Goal: Task Accomplishment & Management: Use online tool/utility

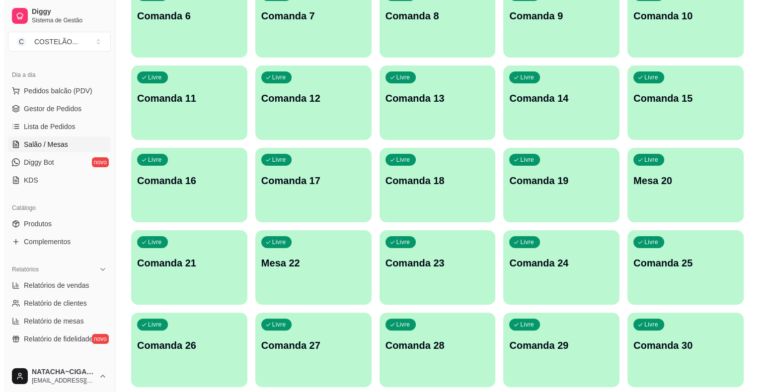
scroll to position [209, 0]
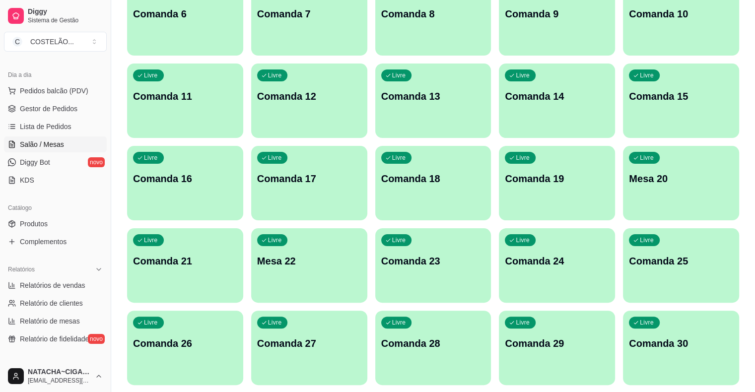
click at [243, 228] on div "Livre Comanda 21" at bounding box center [185, 259] width 116 height 63
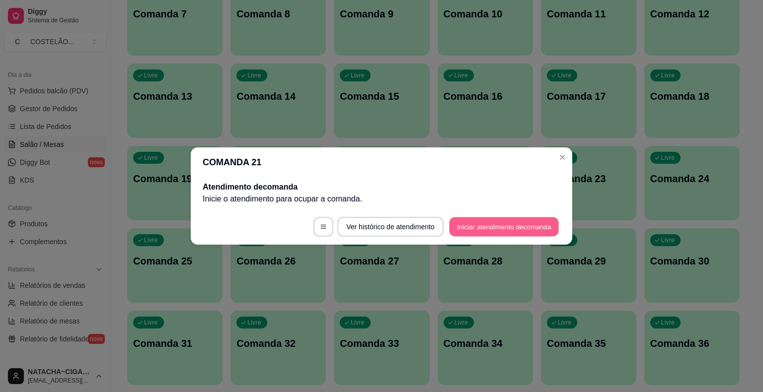
click at [468, 224] on button "Iniciar atendimento de comanda" at bounding box center [504, 227] width 110 height 19
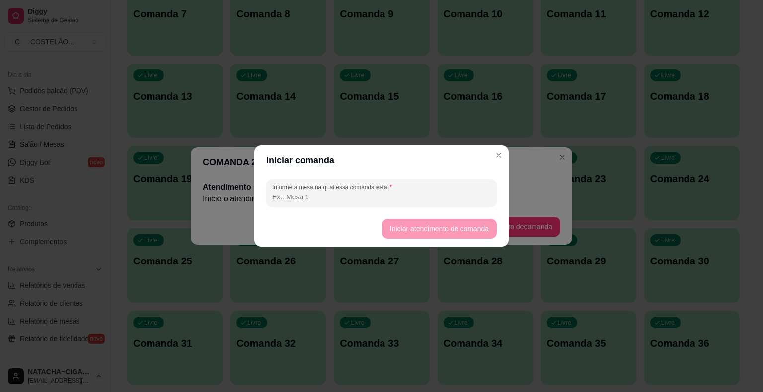
click at [437, 193] on input "Informe a mesa na qual essa comanda está." at bounding box center [381, 197] width 219 height 10
type input "v"
type input "cleiton"
click at [465, 228] on button "Iniciar atendimento de comanda" at bounding box center [438, 229] width 111 height 19
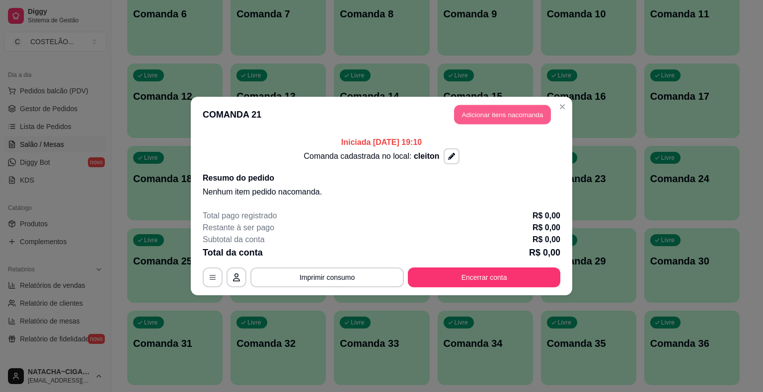
click at [526, 114] on button "Adicionar itens na comanda" at bounding box center [502, 114] width 97 height 19
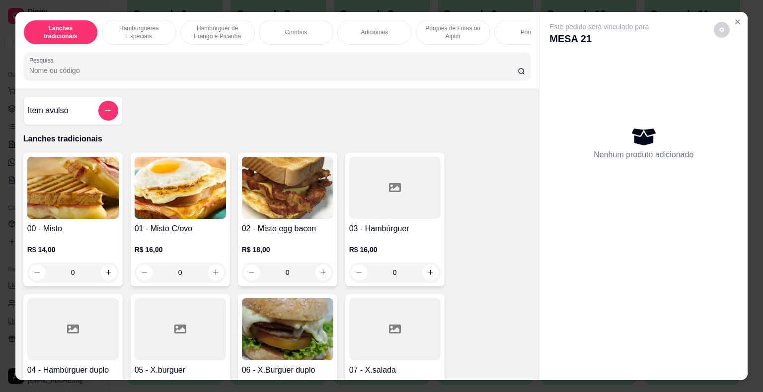
click at [521, 48] on div "Lanches tradicionais Hambúrgueres Especiais Hambúrguer de Frango e Picanha Comb…" at bounding box center [277, 50] width 524 height 76
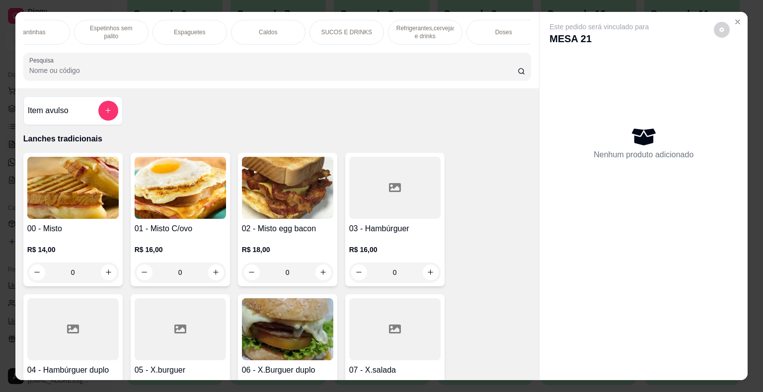
click at [446, 29] on p "Refrigerantes,cervejas e drinks" at bounding box center [425, 32] width 58 height 16
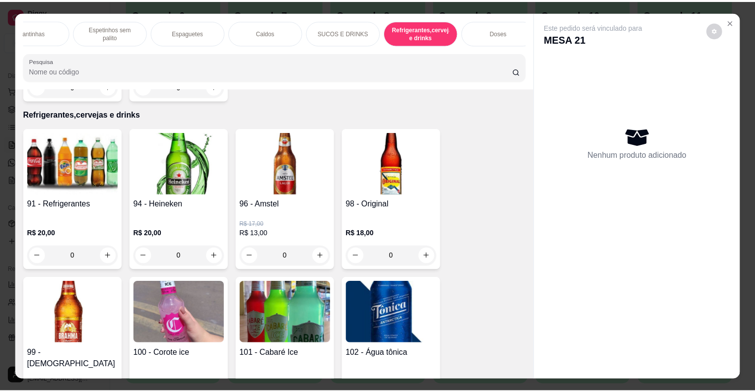
scroll to position [24, 0]
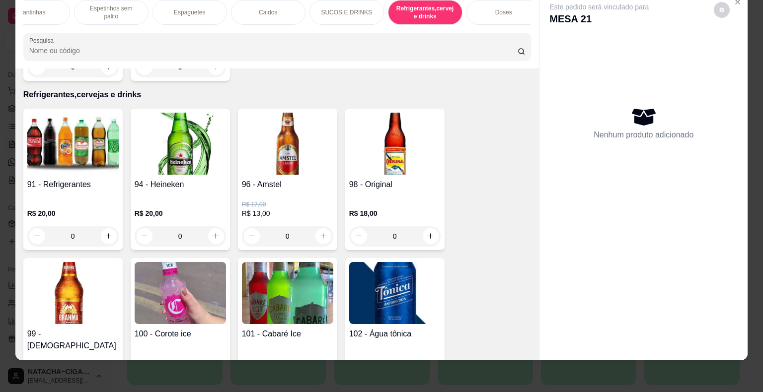
click at [89, 293] on img at bounding box center [72, 293] width 91 height 62
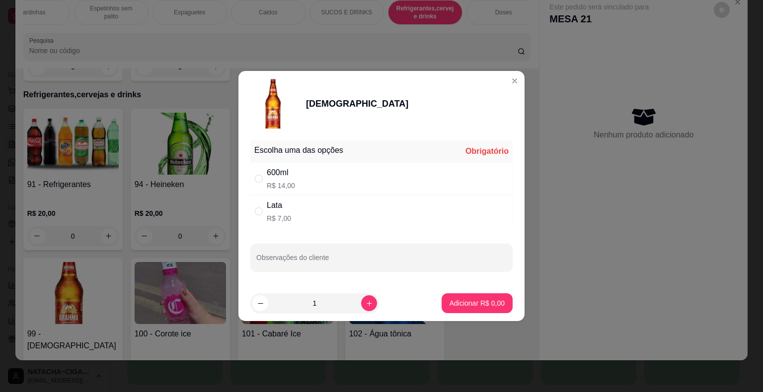
click at [272, 181] on p "R$ 14,00" at bounding box center [281, 186] width 28 height 10
radio input "true"
click at [455, 297] on button "Adicionar R$ 14,00" at bounding box center [475, 303] width 73 height 19
type input "1"
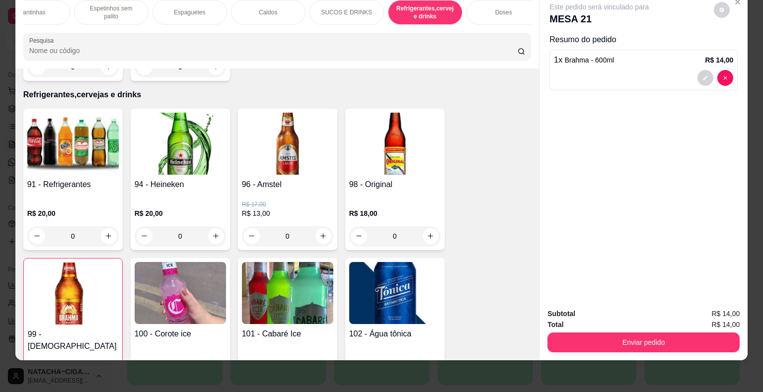
click at [75, 132] on img at bounding box center [72, 144] width 91 height 62
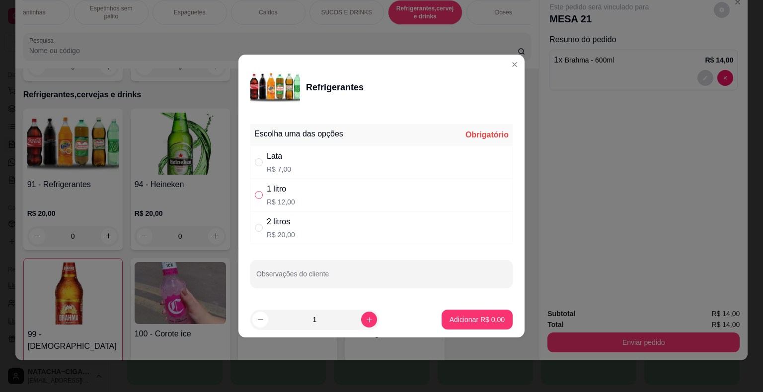
click at [256, 198] on input "" at bounding box center [259, 195] width 8 height 8
radio input "true"
click at [457, 322] on p "Adicionar R$ 12,00" at bounding box center [476, 319] width 58 height 9
type input "1"
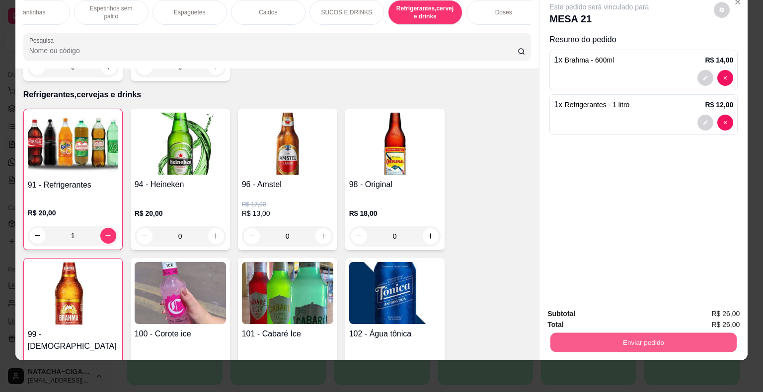
click at [630, 333] on button "Enviar pedido" at bounding box center [643, 342] width 186 height 19
click at [708, 306] on button "Enviar pedido" at bounding box center [713, 311] width 55 height 18
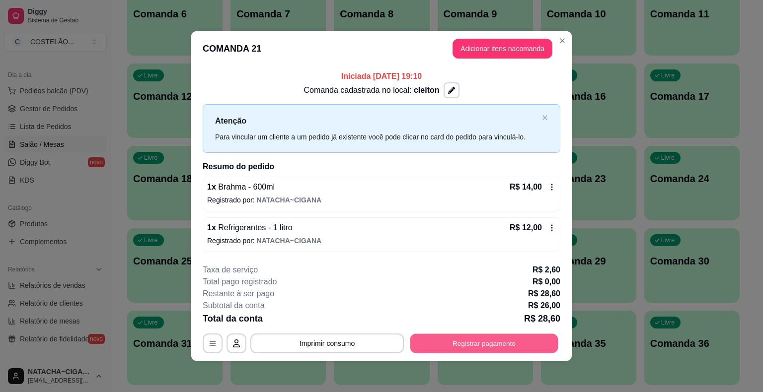
click at [472, 339] on button "Registrar pagamento" at bounding box center [484, 343] width 148 height 19
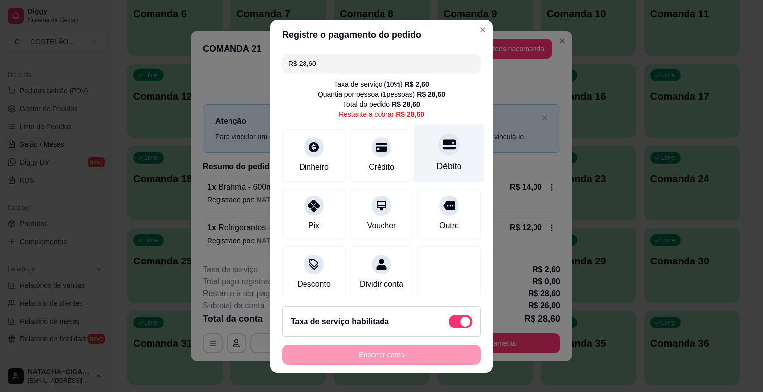
click at [444, 148] on div "Débito" at bounding box center [449, 153] width 70 height 58
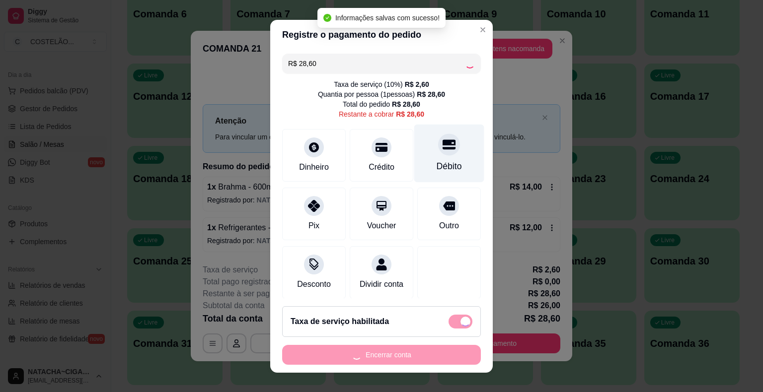
type input "R$ 0,00"
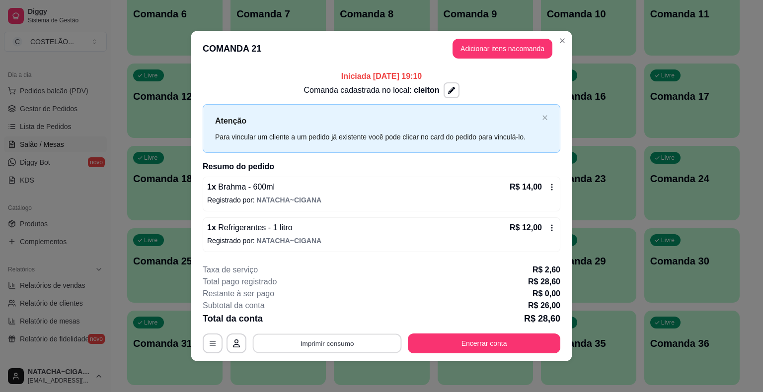
click at [308, 343] on button "Imprimir consumo" at bounding box center [327, 343] width 149 height 19
click at [330, 321] on button "cozinha" at bounding box center [327, 320] width 70 height 15
click at [343, 344] on button "Imprimir consumo" at bounding box center [327, 343] width 149 height 19
click at [322, 316] on button "cozinha" at bounding box center [327, 320] width 70 height 15
click at [432, 337] on button "Encerrar conta" at bounding box center [484, 344] width 152 height 20
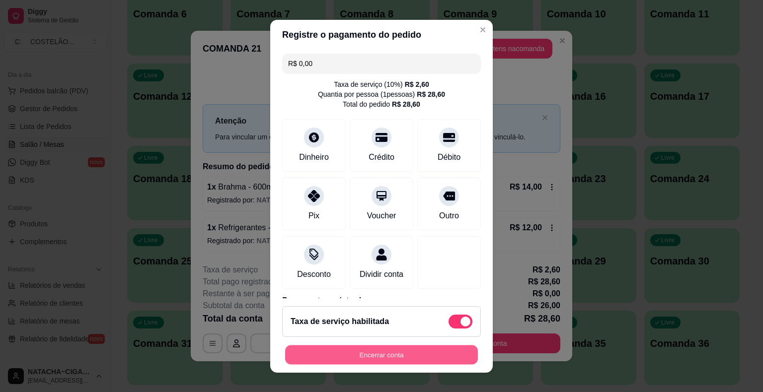
click at [364, 358] on button "Encerrar conta" at bounding box center [381, 354] width 193 height 19
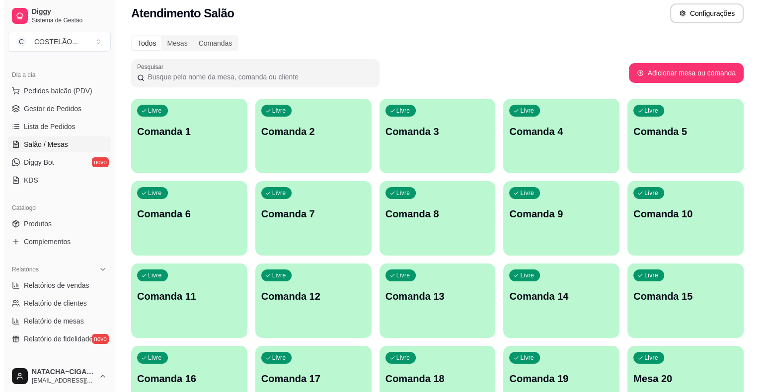
scroll to position [0, 0]
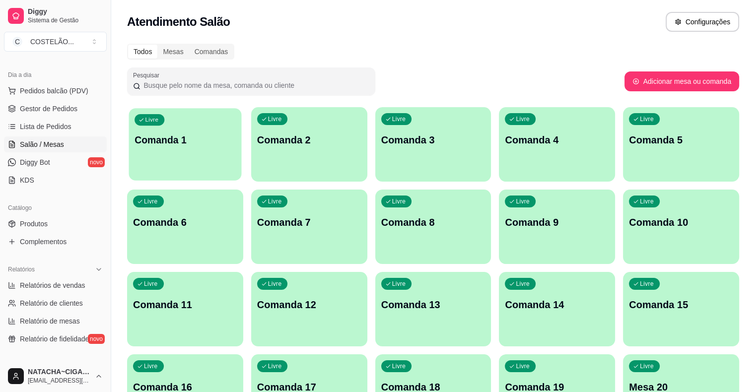
click at [183, 132] on div "Livre Comanda 1" at bounding box center [185, 138] width 113 height 61
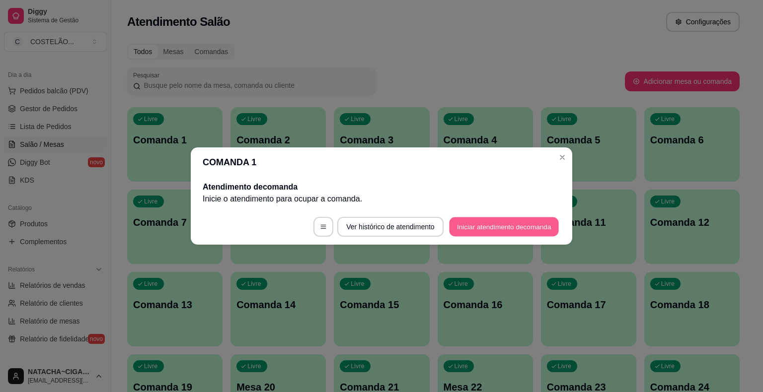
click at [481, 220] on button "Iniciar atendimento de comanda" at bounding box center [504, 227] width 110 height 19
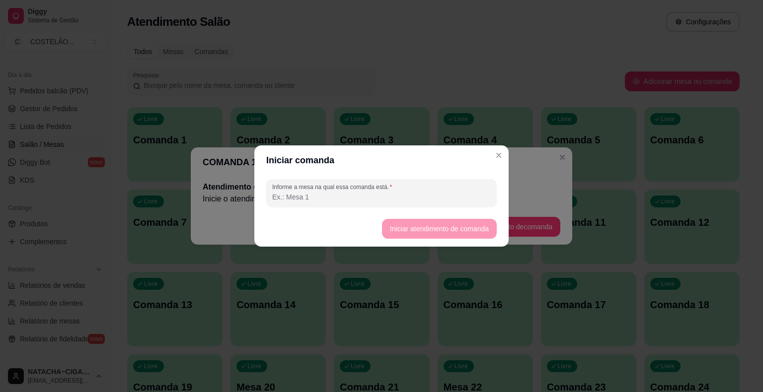
click at [464, 193] on input "Informe a mesa na qual essa comanda está." at bounding box center [381, 197] width 219 height 10
type input "[PERSON_NAME]"
click at [459, 232] on button "Iniciar atendimento de comanda" at bounding box center [438, 229] width 111 height 19
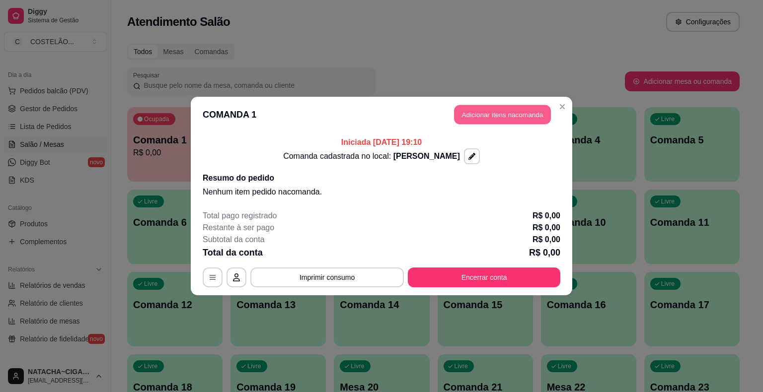
click at [495, 113] on button "Adicionar itens na comanda" at bounding box center [502, 114] width 97 height 19
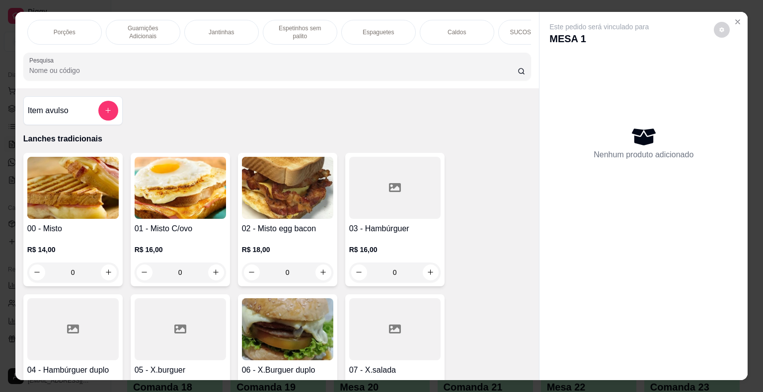
scroll to position [0, 465]
click at [224, 20] on div "Jantinhas" at bounding box center [223, 32] width 75 height 25
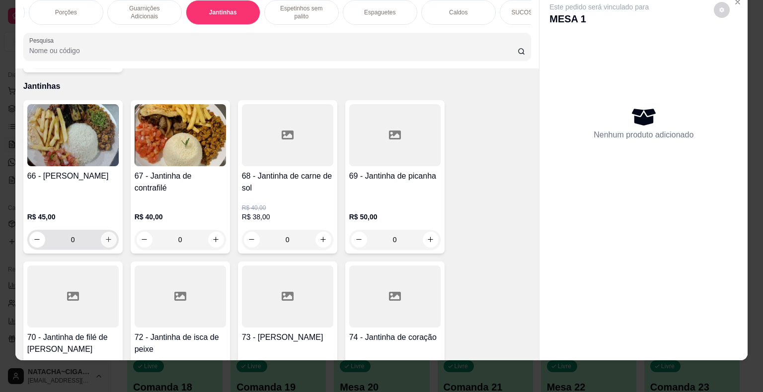
click at [105, 236] on icon "increase-product-quantity" at bounding box center [108, 239] width 7 height 7
type input "1"
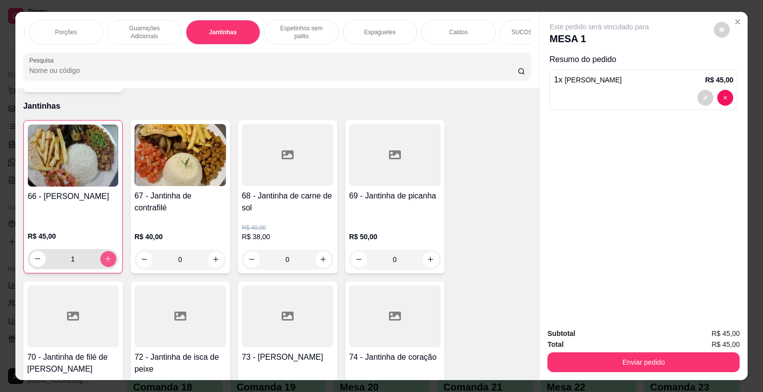
scroll to position [0, 744]
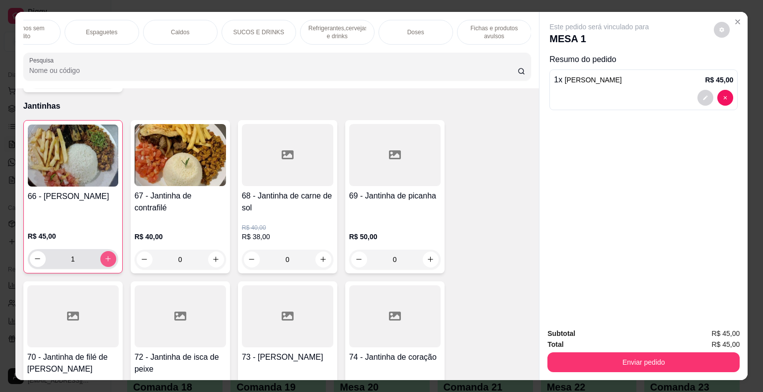
click at [253, 34] on div "SUCOS E DRINKS" at bounding box center [259, 32] width 75 height 25
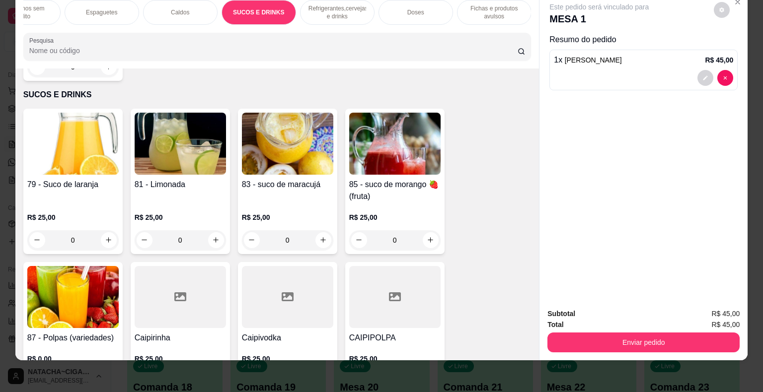
click at [90, 179] on h4 "79 - Suco de laranja" at bounding box center [72, 185] width 91 height 12
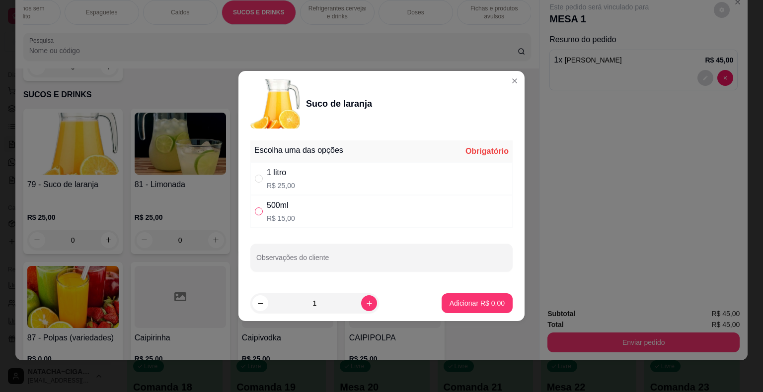
click at [255, 213] on input "" at bounding box center [259, 212] width 8 height 8
radio input "true"
click at [473, 301] on p "Adicionar R$ 15,00" at bounding box center [475, 304] width 59 height 10
type input "1"
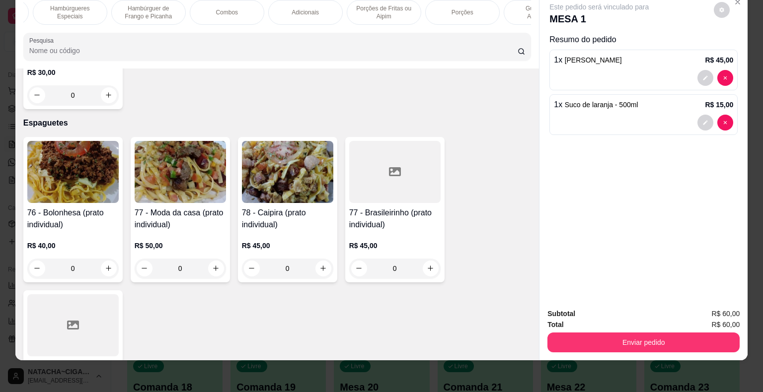
scroll to position [0, 0]
click at [65, 10] on div "Lanches tradicionais" at bounding box center [60, 12] width 75 height 25
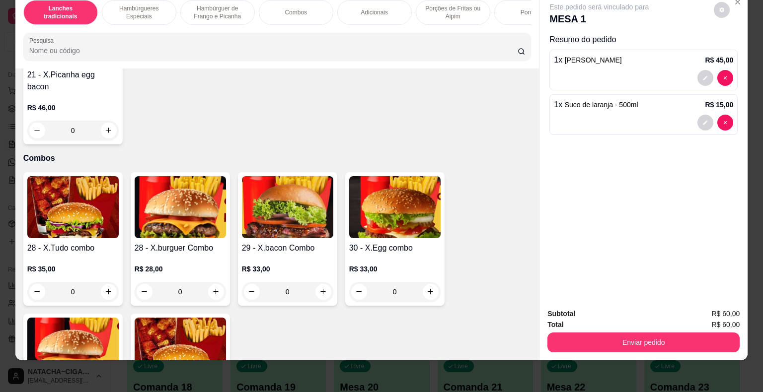
scroll to position [1327, 0]
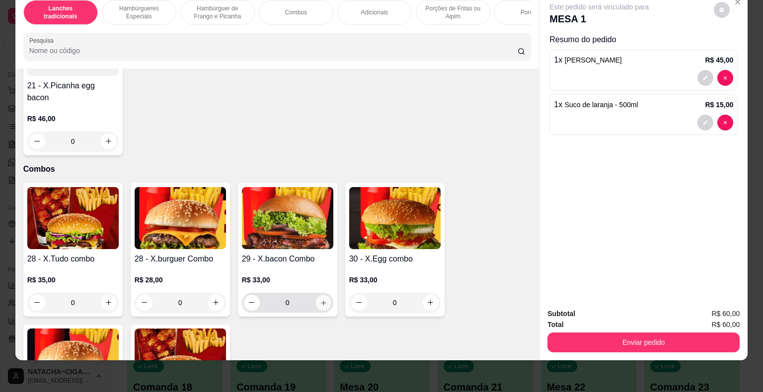
click at [319, 299] on icon "increase-product-quantity" at bounding box center [322, 302] width 7 height 7
type input "1"
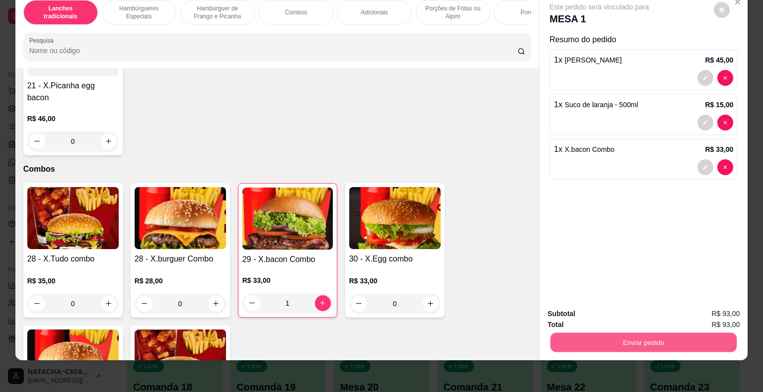
click at [636, 337] on button "Enviar pedido" at bounding box center [643, 342] width 186 height 19
click at [711, 308] on button "Enviar pedido" at bounding box center [713, 310] width 55 height 18
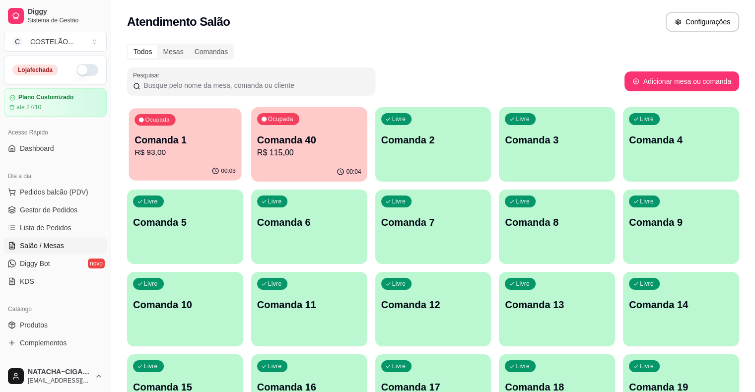
click at [172, 150] on p "R$ 93,00" at bounding box center [185, 152] width 101 height 11
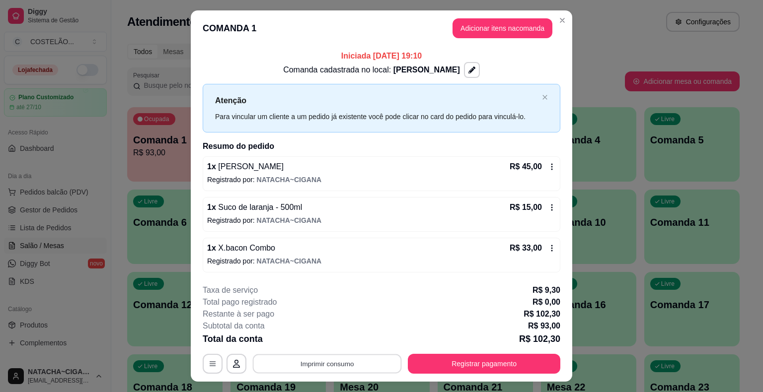
click at [331, 361] on button "Imprimir consumo" at bounding box center [327, 363] width 149 height 19
click at [330, 338] on button "cozinha" at bounding box center [327, 340] width 70 height 15
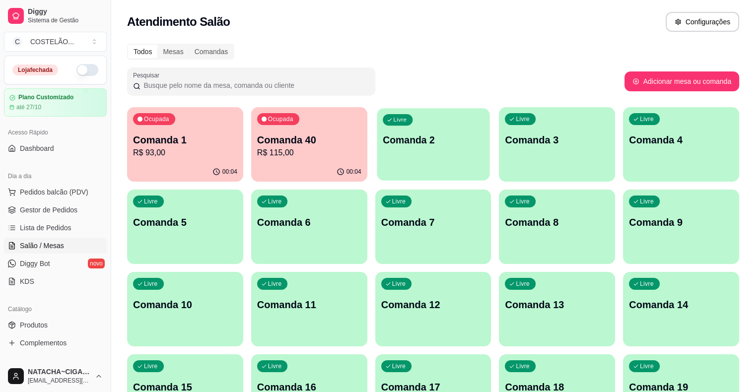
click at [391, 142] on p "Comanda 2" at bounding box center [433, 140] width 101 height 13
click at [175, 146] on p "Comanda 1" at bounding box center [185, 140] width 101 height 13
click at [383, 141] on p "Comanda 2" at bounding box center [433, 140] width 101 height 13
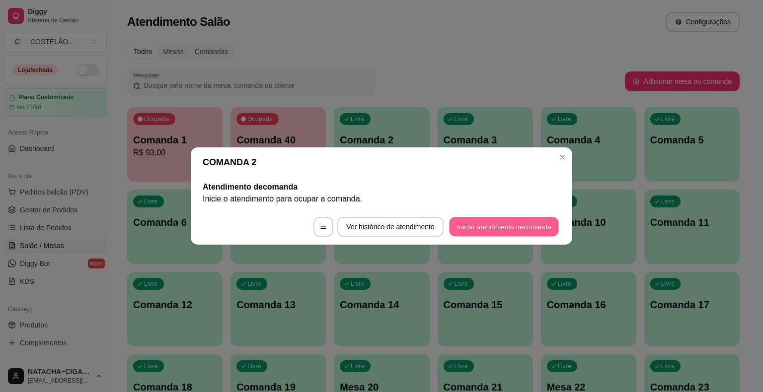
click at [489, 228] on button "Iniciar atendimento de comanda" at bounding box center [504, 227] width 110 height 19
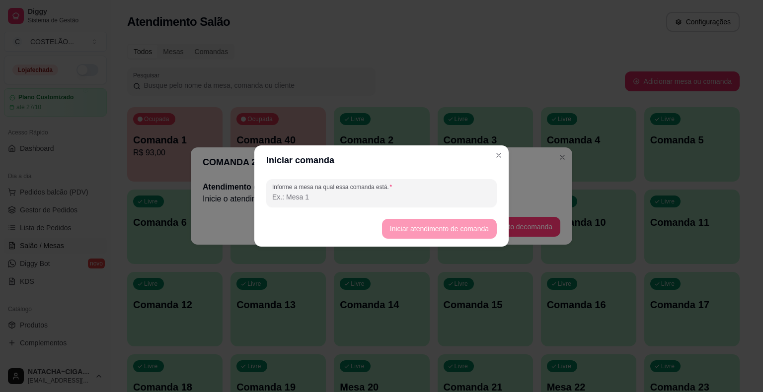
click at [424, 199] on input "Informe a mesa na qual essa comanda está." at bounding box center [381, 197] width 219 height 10
type input "[PERSON_NAME]"
click at [433, 222] on button "Iniciar atendimento de comanda" at bounding box center [438, 229] width 111 height 19
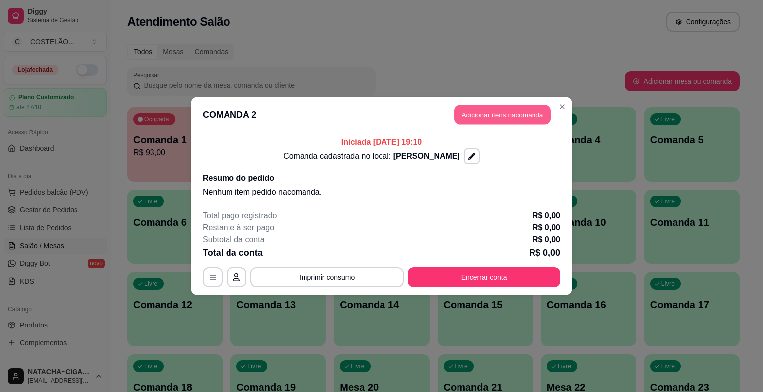
click at [525, 114] on button "Adicionar itens na comanda" at bounding box center [502, 114] width 97 height 19
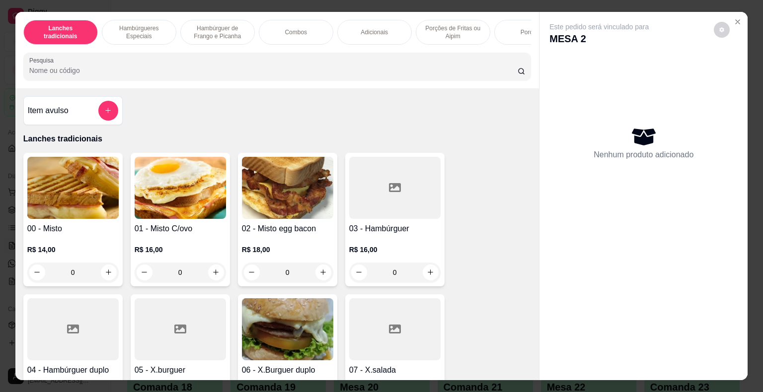
click at [291, 30] on p "Combos" at bounding box center [296, 32] width 22 height 8
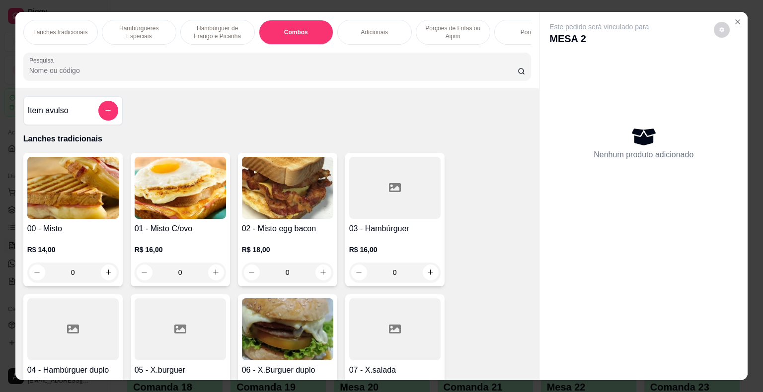
scroll to position [24, 0]
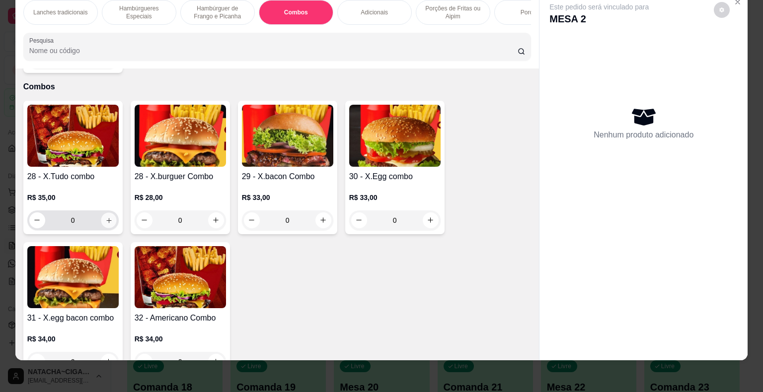
click at [108, 213] on button "increase-product-quantity" at bounding box center [108, 220] width 15 height 15
type input "1"
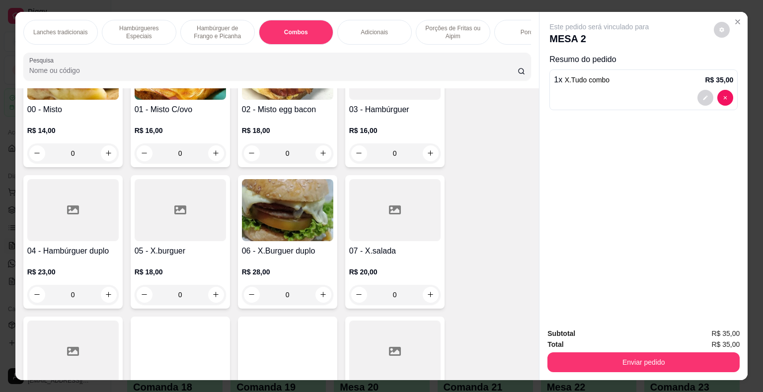
scroll to position [119, 0]
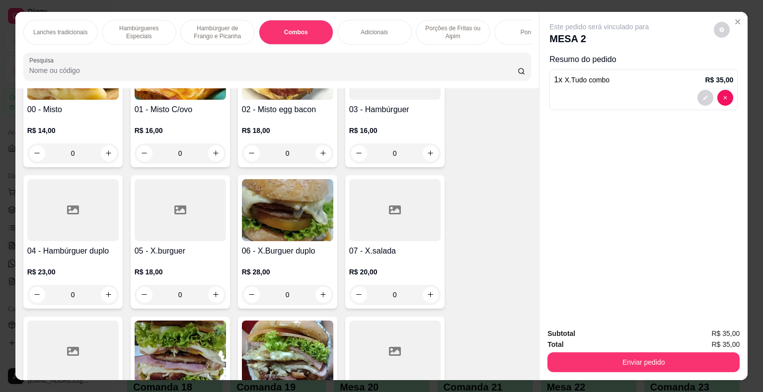
click at [427, 157] on icon "increase-product-quantity" at bounding box center [430, 152] width 7 height 7
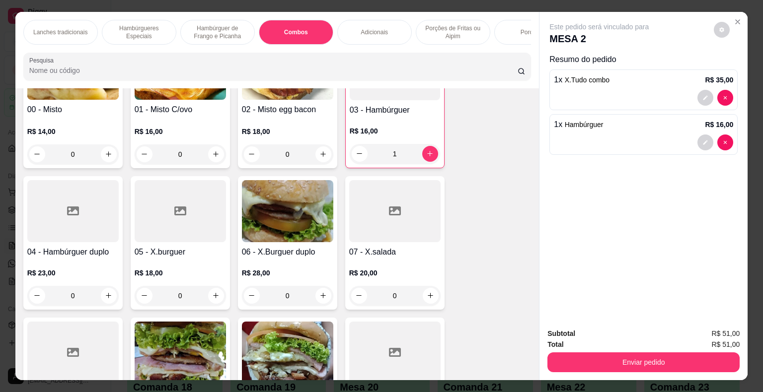
click at [427, 156] on icon "increase-product-quantity" at bounding box center [429, 153] width 5 height 5
type input "2"
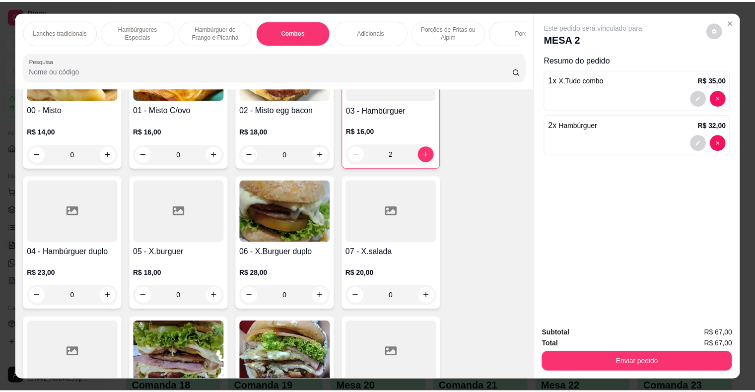
scroll to position [369, 0]
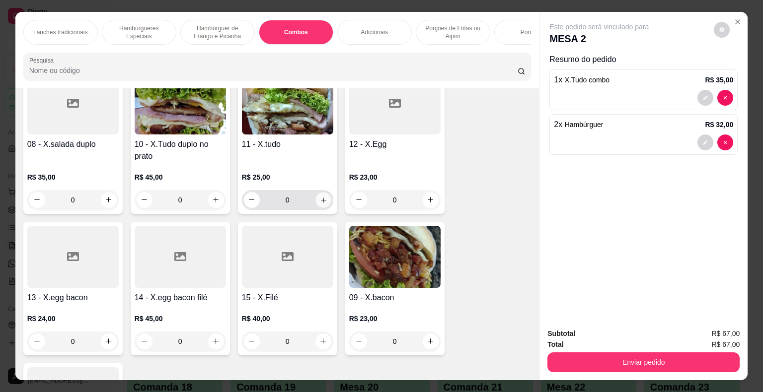
click at [320, 201] on icon "increase-product-quantity" at bounding box center [322, 199] width 7 height 7
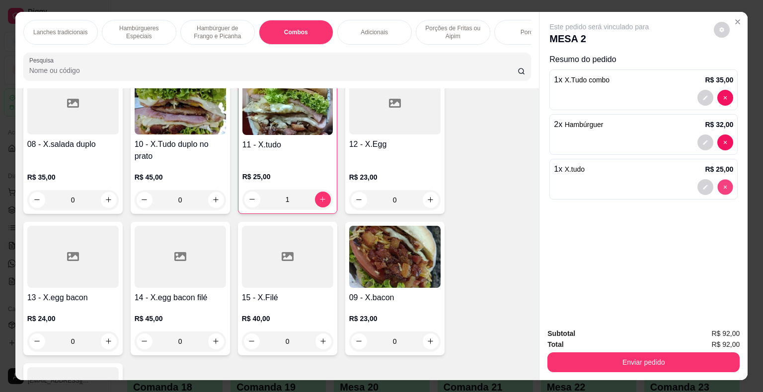
type input "0"
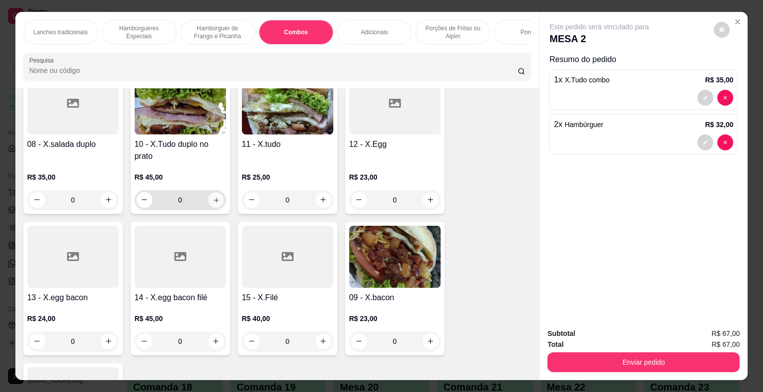
click at [214, 203] on icon "increase-product-quantity" at bounding box center [216, 200] width 5 height 5
type input "1"
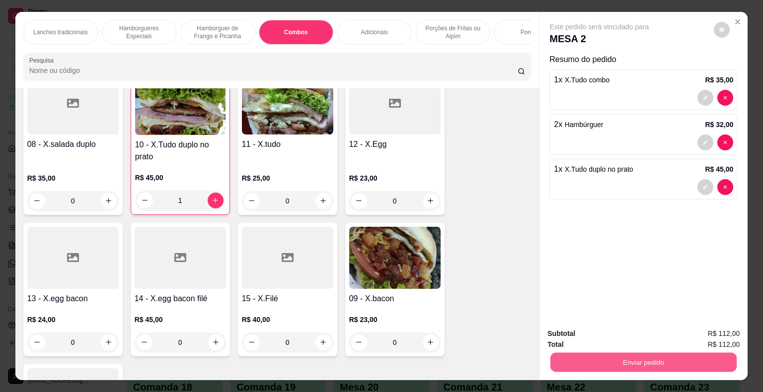
click at [576, 356] on button "Enviar pedido" at bounding box center [643, 362] width 186 height 19
click at [705, 334] on button "Enviar pedido" at bounding box center [713, 334] width 55 height 18
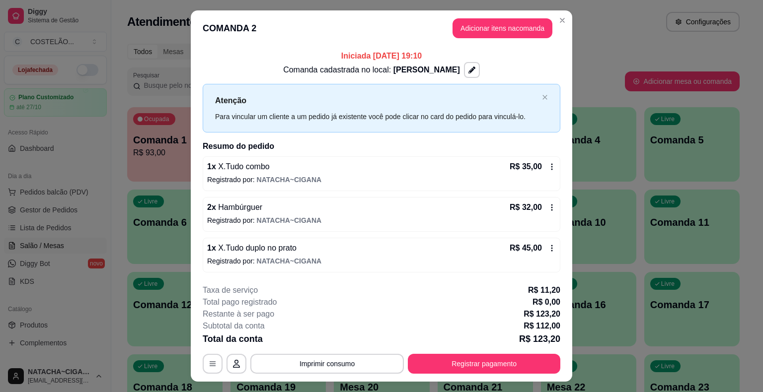
click at [562, 20] on div "Atendimento Salão Configurações" at bounding box center [433, 22] width 612 height 20
